Goal: Register for event/course

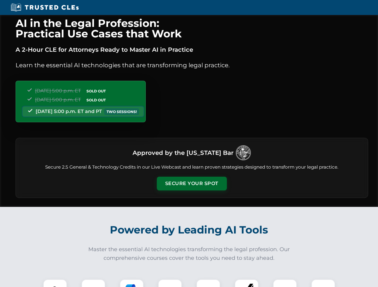
click at [192, 184] on button "Secure Your Spot" at bounding box center [192, 184] width 70 height 14
click at [55, 284] on img at bounding box center [54, 291] width 17 height 17
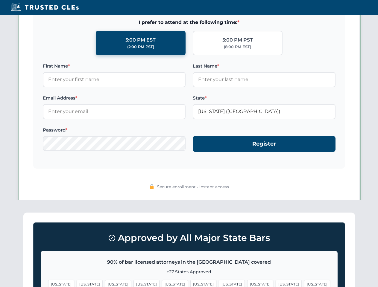
click at [219, 284] on span "[US_STATE]" at bounding box center [232, 284] width 26 height 9
click at [276, 284] on span "[US_STATE]" at bounding box center [289, 284] width 26 height 9
